Goal: Navigation & Orientation: Find specific page/section

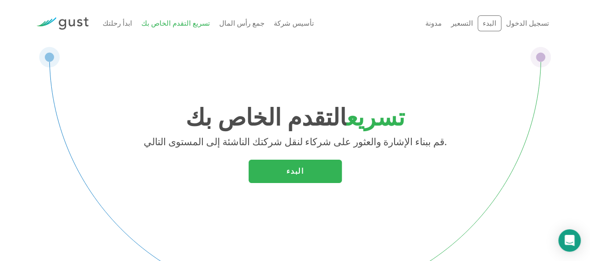
click at [473, 26] on font "التسعير" at bounding box center [462, 23] width 22 height 8
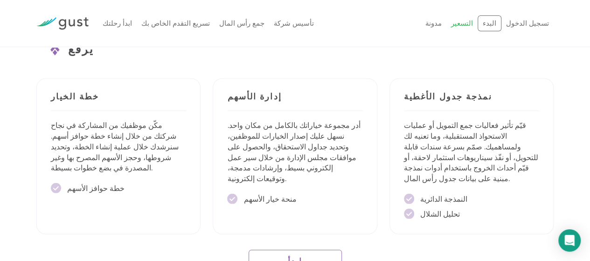
scroll to position [1464, 0]
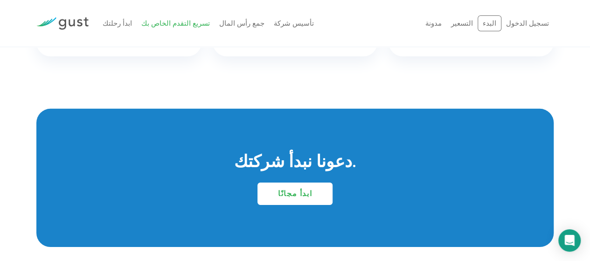
scroll to position [1434, 0]
